Goal: Check status: Check status

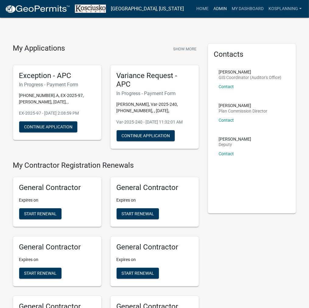
click at [217, 9] on link "Admin" at bounding box center [220, 9] width 18 height 12
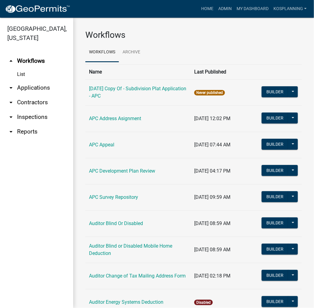
click at [30, 102] on link "arrow_drop_down Contractors" at bounding box center [36, 102] width 73 height 15
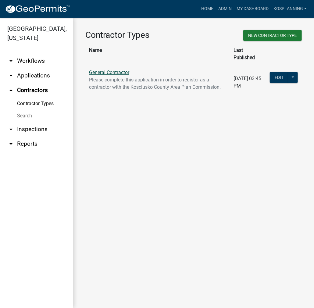
click at [117, 69] on link "General Contractor" at bounding box center [109, 72] width 40 height 6
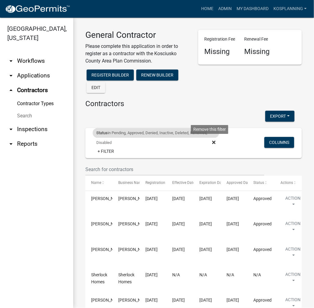
click at [212, 142] on icon at bounding box center [213, 141] width 3 height 3
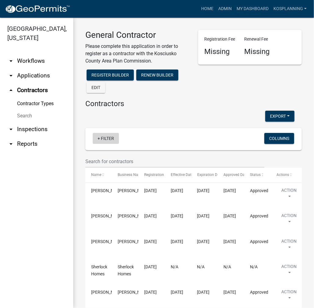
click at [104, 138] on link "+ Filter" at bounding box center [106, 138] width 26 height 11
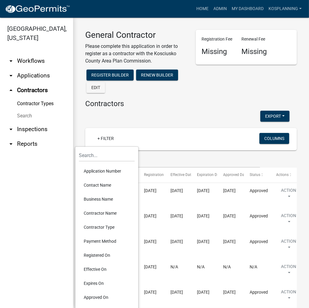
click at [100, 212] on li "Contractor Name" at bounding box center [107, 213] width 56 height 14
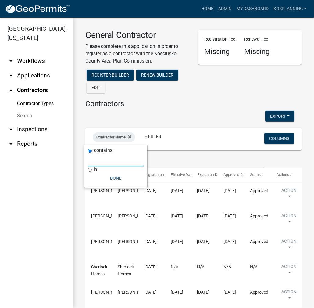
click at [117, 162] on input "text" at bounding box center [116, 159] width 56 height 12
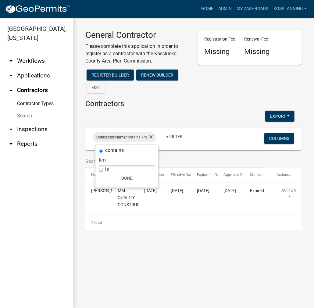
type input "k"
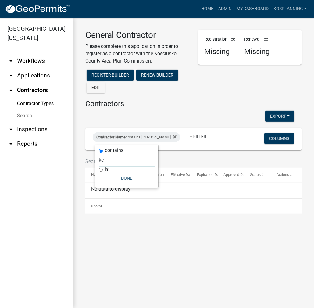
type input "k"
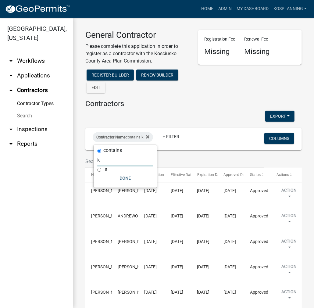
type input "k"
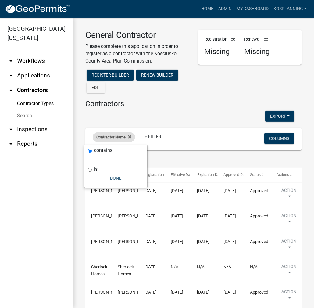
click at [133, 136] on div "Contractor Name" at bounding box center [114, 137] width 42 height 10
click at [132, 136] on div "Contractor Name" at bounding box center [114, 137] width 42 height 10
click at [130, 135] on icon at bounding box center [129, 136] width 3 height 5
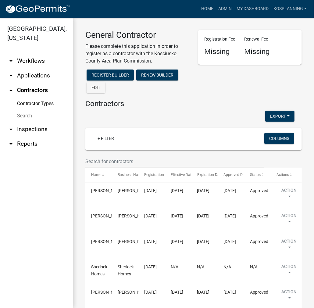
click at [28, 77] on link "arrow_drop_down Applications" at bounding box center [36, 75] width 73 height 15
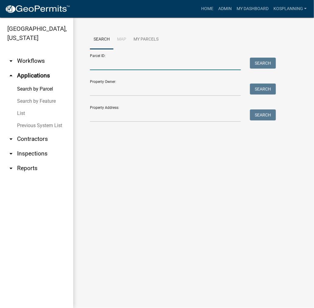
click at [97, 65] on input "Parcel ID:" at bounding box center [165, 64] width 151 height 12
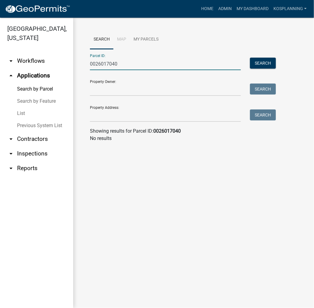
click at [93, 65] on input "0026017040" at bounding box center [165, 64] width 151 height 12
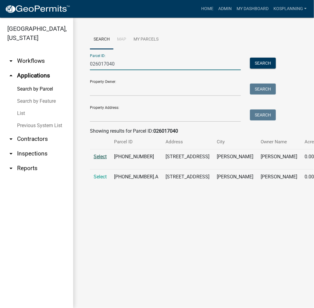
click at [102, 159] on span "Select" at bounding box center [99, 156] width 13 height 6
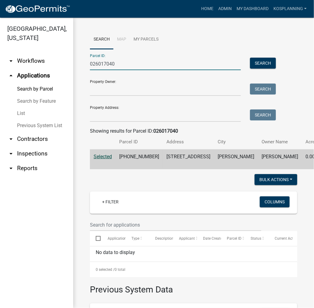
drag, startPoint x: 136, startPoint y: 62, endPoint x: 65, endPoint y: 58, distance: 70.1
click at [65, 58] on div "[GEOGRAPHIC_DATA], [US_STATE] arrow_drop_down Workflows List arrow_drop_up Appl…" at bounding box center [157, 163] width 314 height 290
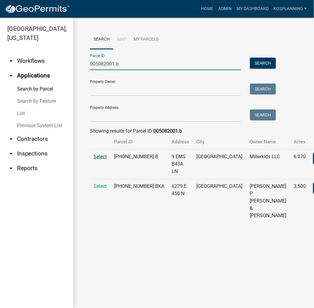
type input "005082001.b"
click at [98, 158] on span "Select" at bounding box center [99, 156] width 13 height 6
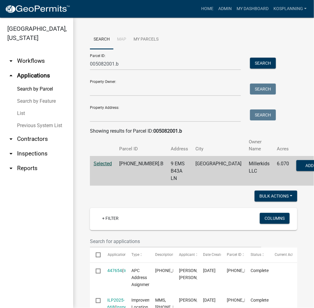
scroll to position [122, 0]
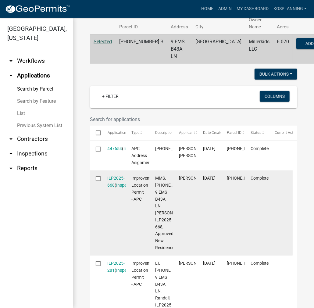
click at [115, 181] on div "ILP2025-668 ( Inspections )" at bounding box center [113, 181] width 12 height 14
click at [115, 178] on link "ILP2025-668" at bounding box center [115, 181] width 17 height 12
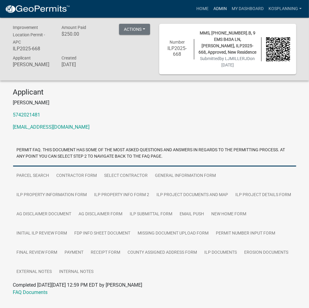
click at [219, 10] on link "Admin" at bounding box center [220, 9] width 18 height 12
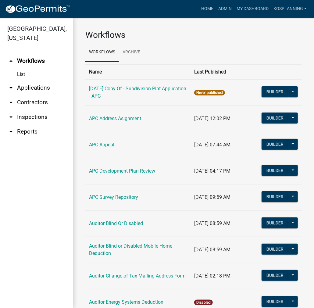
click at [38, 85] on link "arrow_drop_down Applications" at bounding box center [36, 87] width 73 height 15
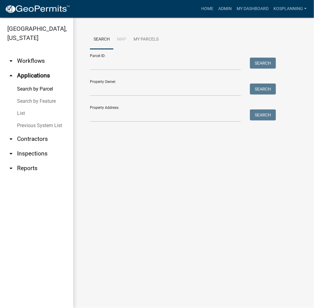
click at [104, 56] on div "Parcel ID: Search" at bounding box center [181, 59] width 183 height 21
click at [101, 65] on input "Parcel ID:" at bounding box center [165, 64] width 151 height 12
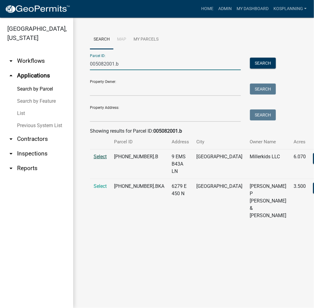
type input "005082001.b"
click at [106, 156] on span "Select" at bounding box center [99, 156] width 13 height 6
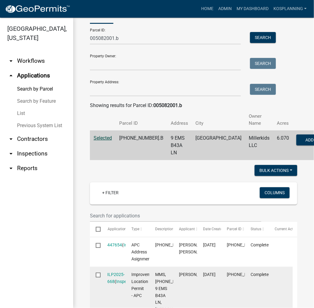
scroll to position [61, 0]
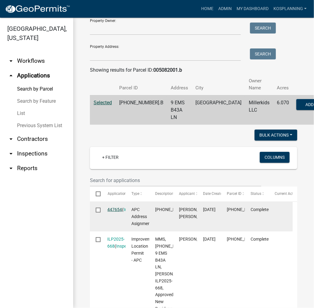
click at [114, 210] on link "447654" at bounding box center [114, 209] width 15 height 5
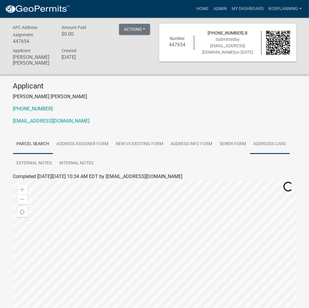
click at [276, 137] on link "Addresss Card" at bounding box center [270, 143] width 40 height 19
click at [27, 181] on link "Addresss Card" at bounding box center [28, 184] width 31 height 6
click at [219, 7] on link "Admin" at bounding box center [220, 9] width 18 height 12
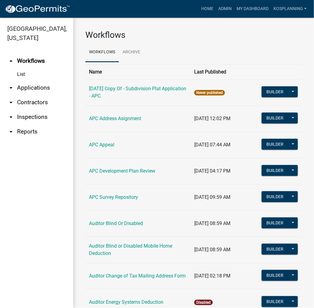
click at [44, 86] on link "arrow_drop_down Applications" at bounding box center [36, 87] width 73 height 15
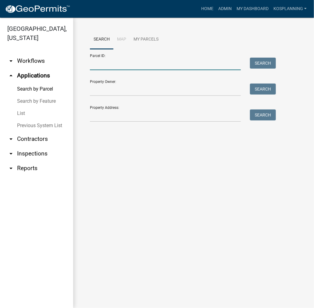
click at [123, 67] on input "Parcel ID:" at bounding box center [165, 64] width 151 height 12
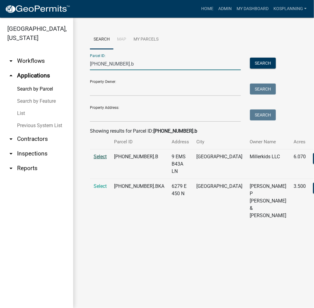
type input "[PHONE_NUMBER].b"
click at [100, 155] on span "Select" at bounding box center [99, 156] width 13 height 6
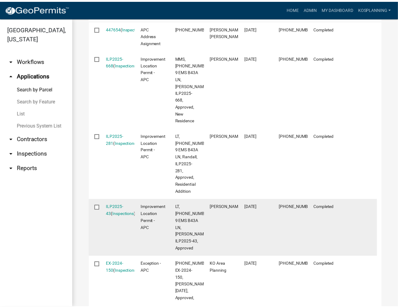
scroll to position [227, 0]
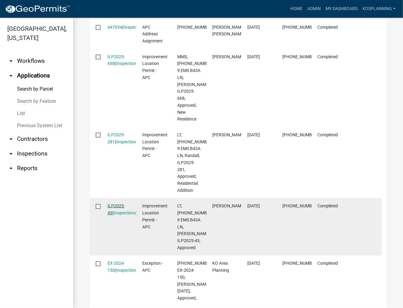
click at [119, 206] on link "ILP2025-43" at bounding box center [115, 209] width 17 height 12
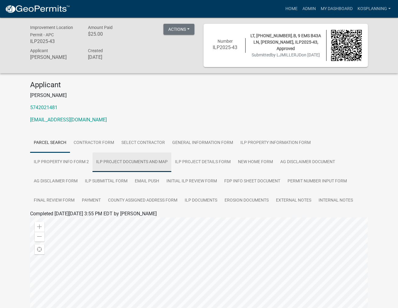
click at [152, 162] on link "ILP Project Documents and Map" at bounding box center [132, 161] width 79 height 19
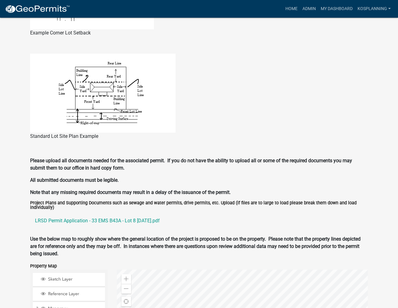
scroll to position [426, 0]
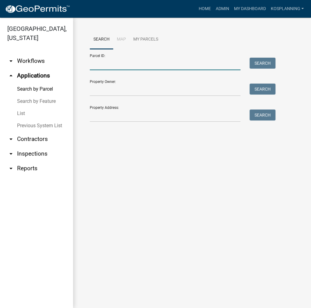
click at [136, 66] on input "Parcel ID:" at bounding box center [165, 64] width 151 height 12
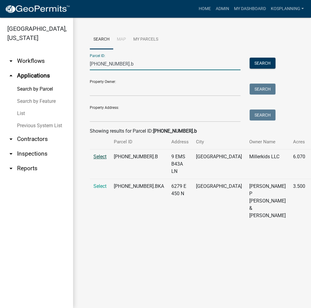
type input "[PHONE_NUMBER].b"
click at [97, 159] on span "Select" at bounding box center [99, 156] width 13 height 6
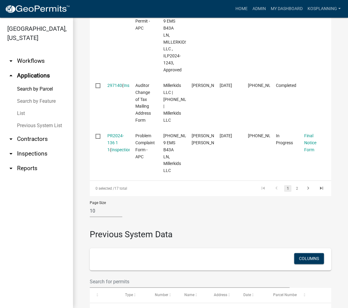
scroll to position [731, 0]
